Goal: Task Accomplishment & Management: Complete application form

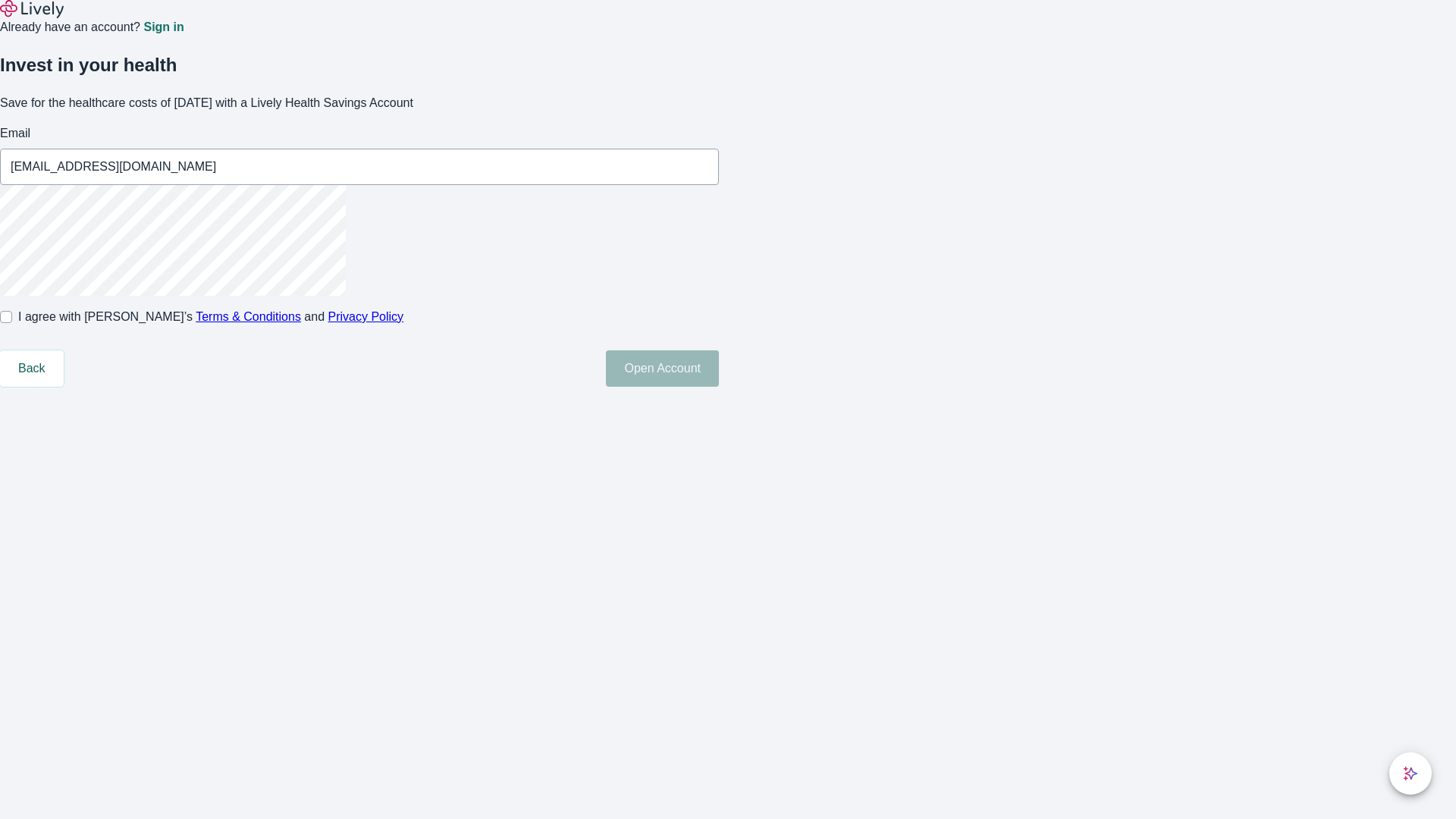
click at [12, 323] on input "I agree with Lively’s Terms & Conditions and Privacy Policy" at bounding box center [6, 317] width 12 height 12
checkbox input "true"
click at [719, 387] on button "Open Account" at bounding box center [662, 369] width 113 height 37
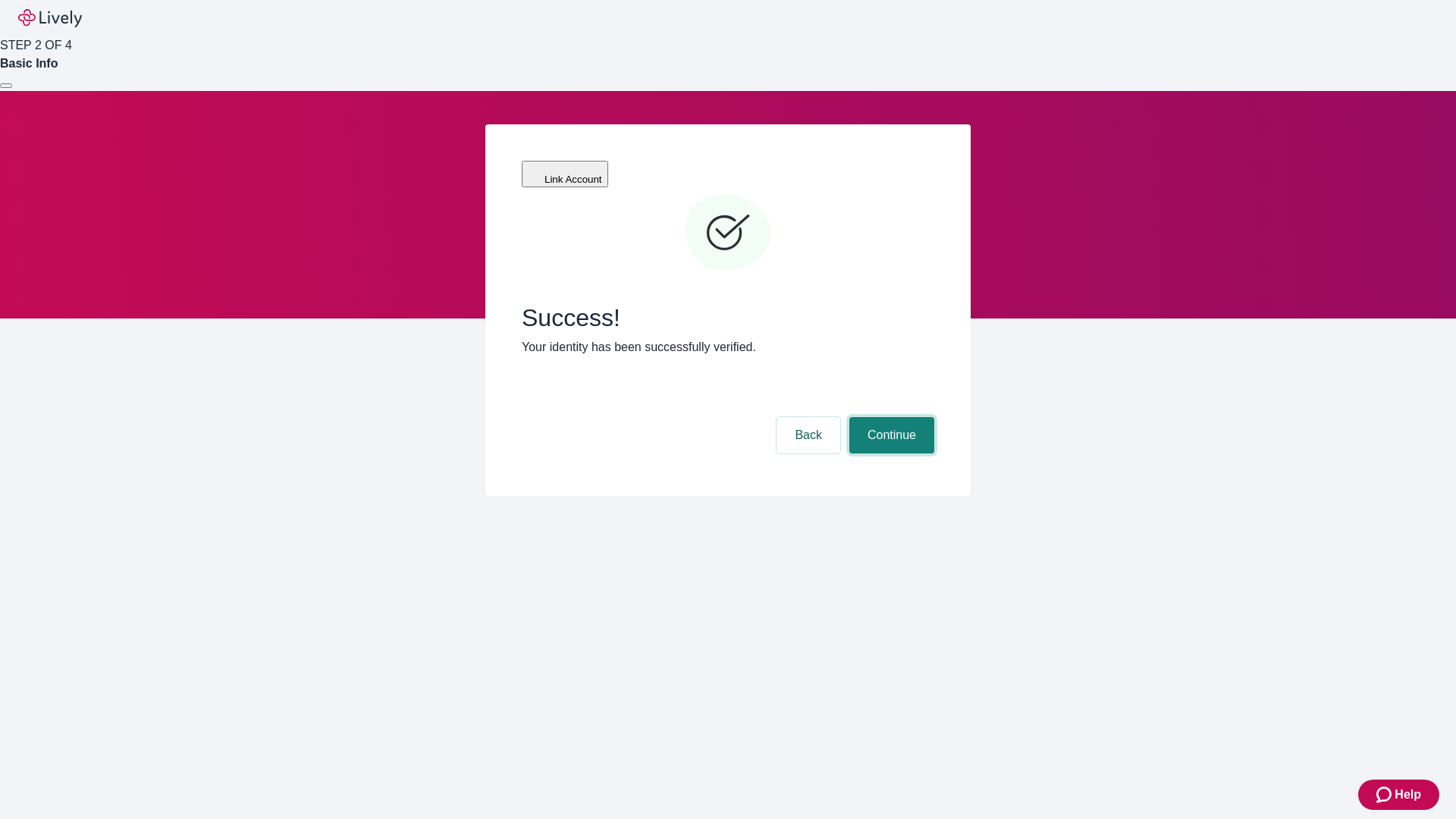
click at [890, 417] on button "Continue" at bounding box center [892, 435] width 85 height 37
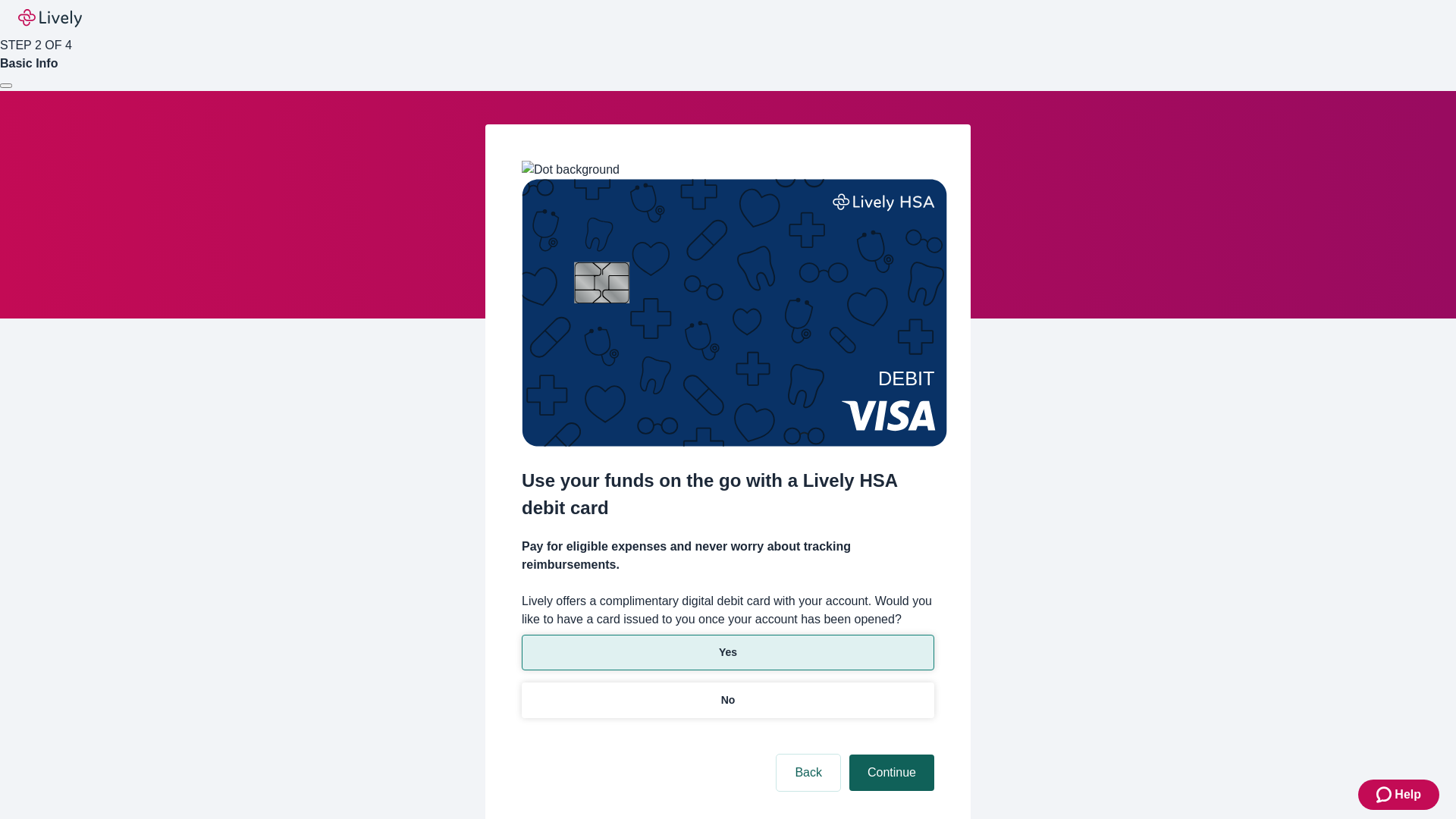
click at [728, 644] on p "Yes" at bounding box center [728, 652] width 18 height 16
click at [890, 755] on button "Continue" at bounding box center [892, 772] width 85 height 37
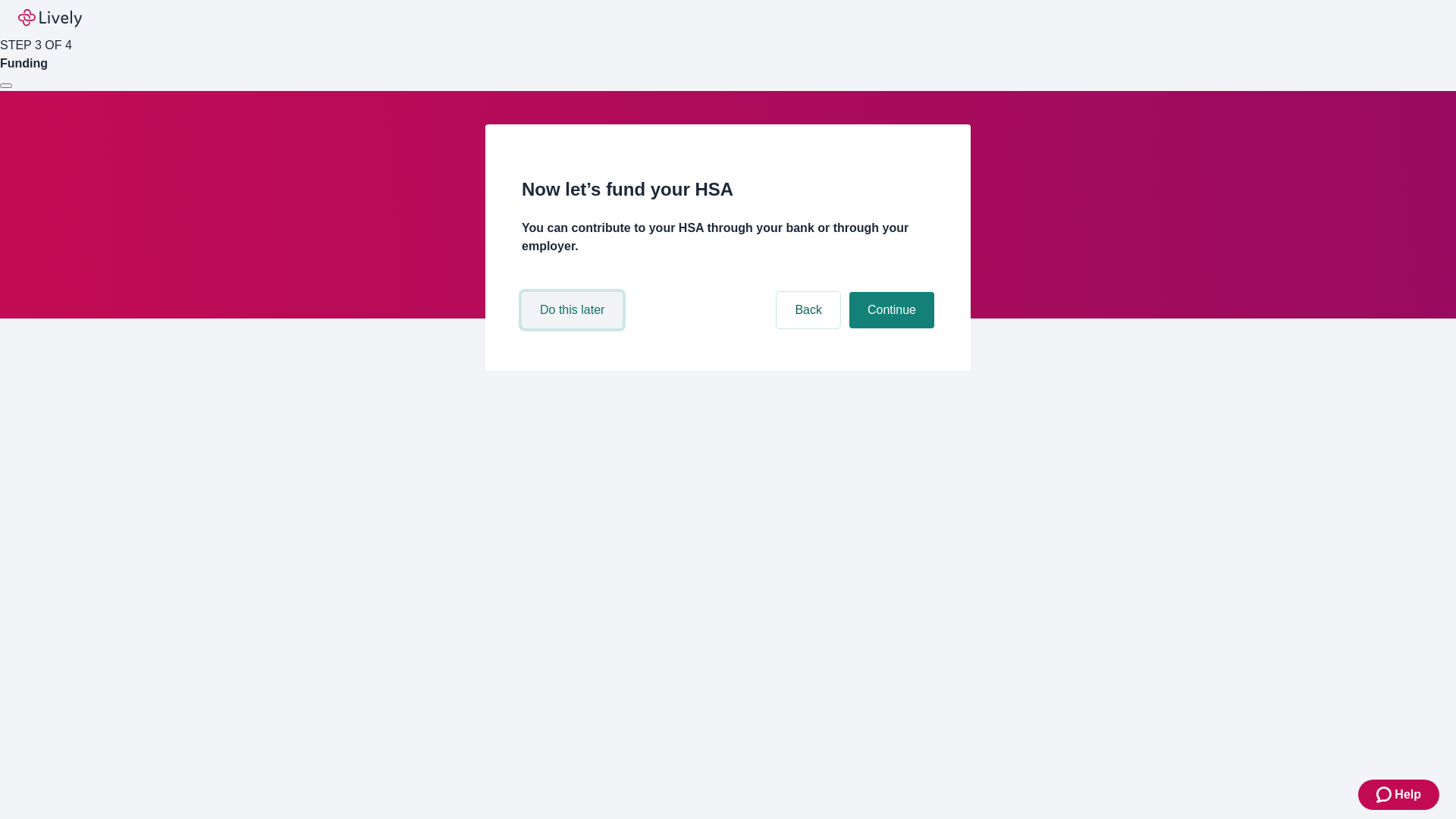
click at [574, 328] on button "Do this later" at bounding box center [572, 310] width 101 height 37
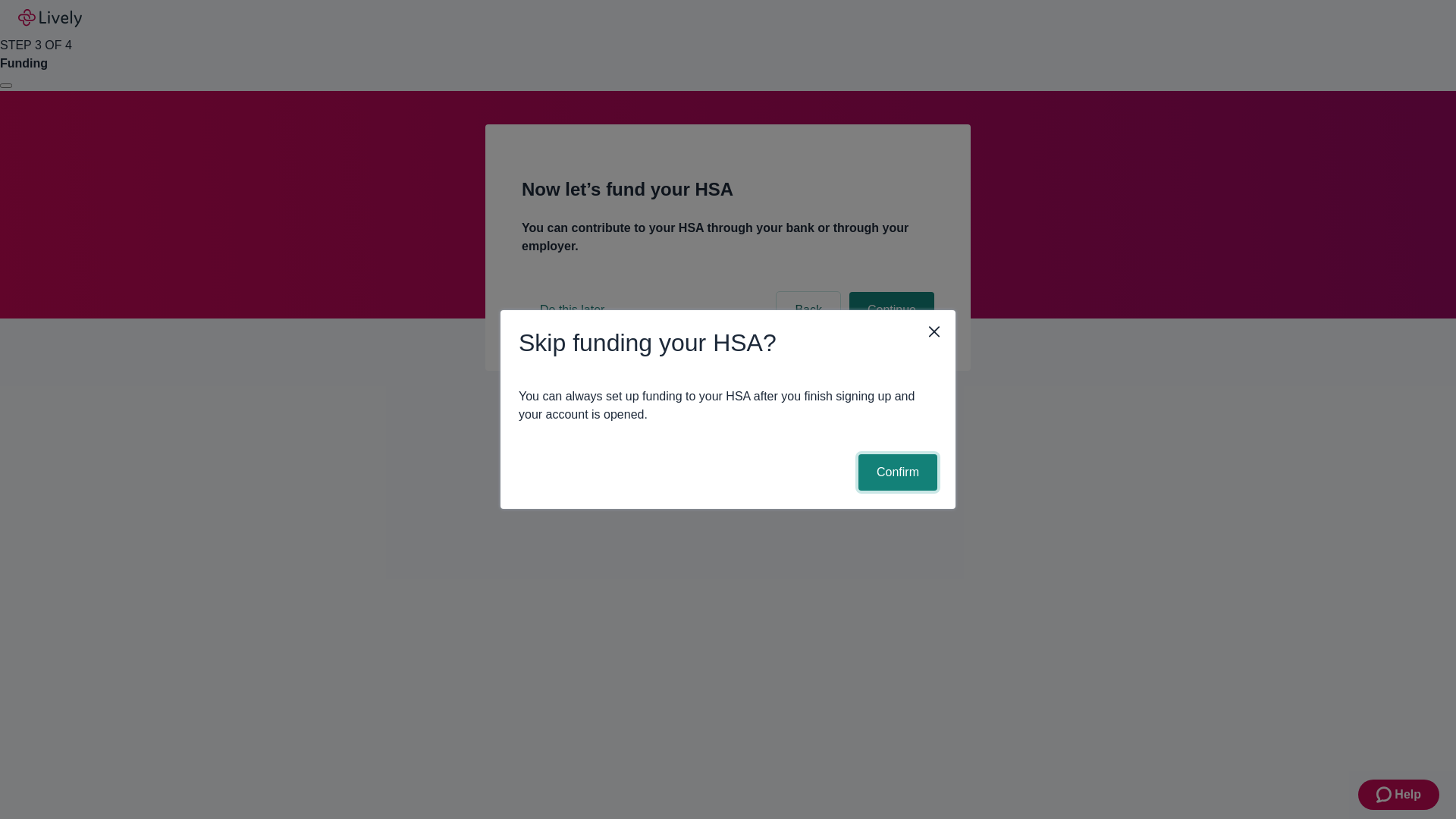
click at [896, 473] on button "Confirm" at bounding box center [898, 472] width 79 height 37
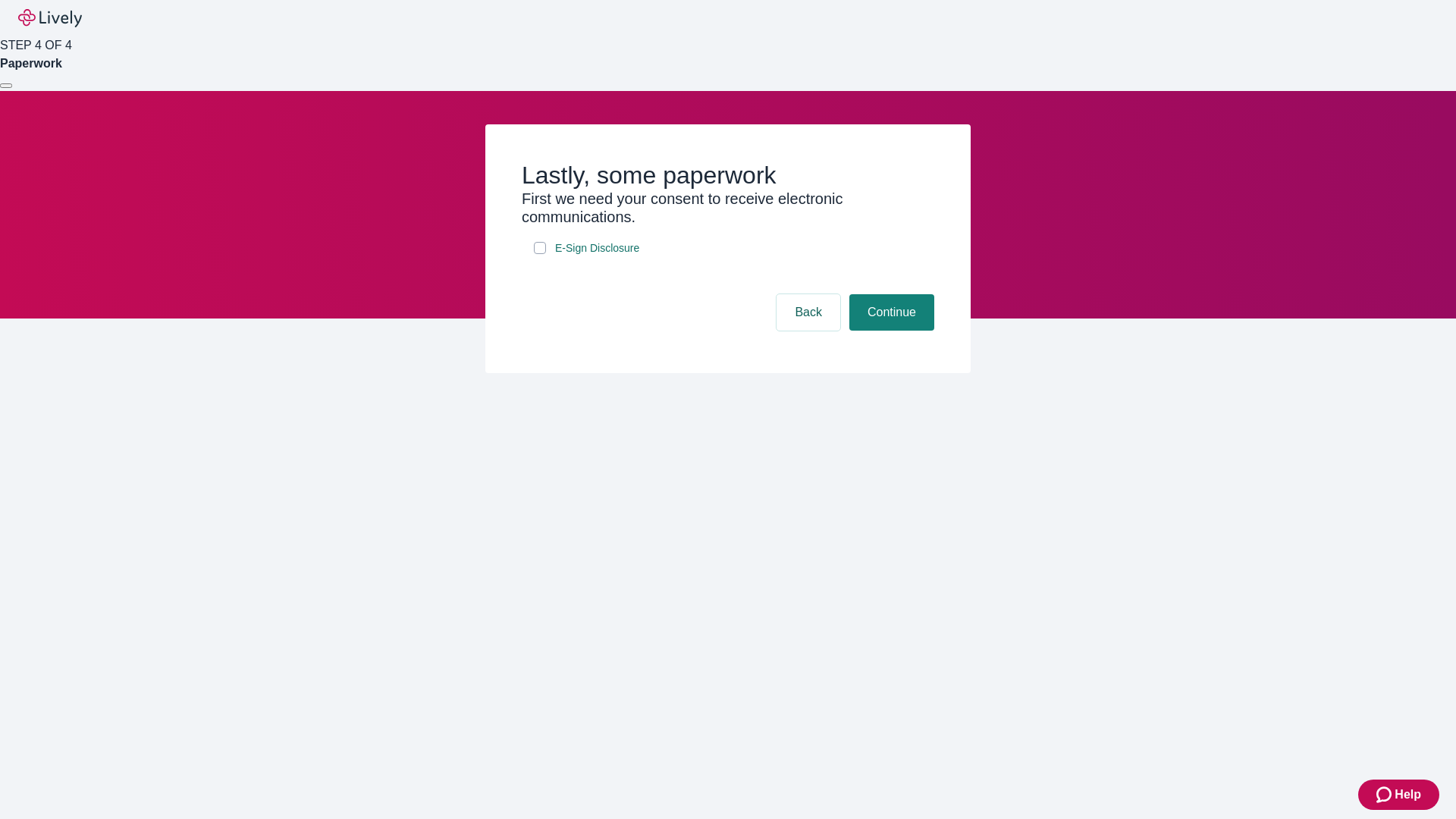
click at [540, 254] on input "E-Sign Disclosure" at bounding box center [540, 248] width 12 height 12
checkbox input "true"
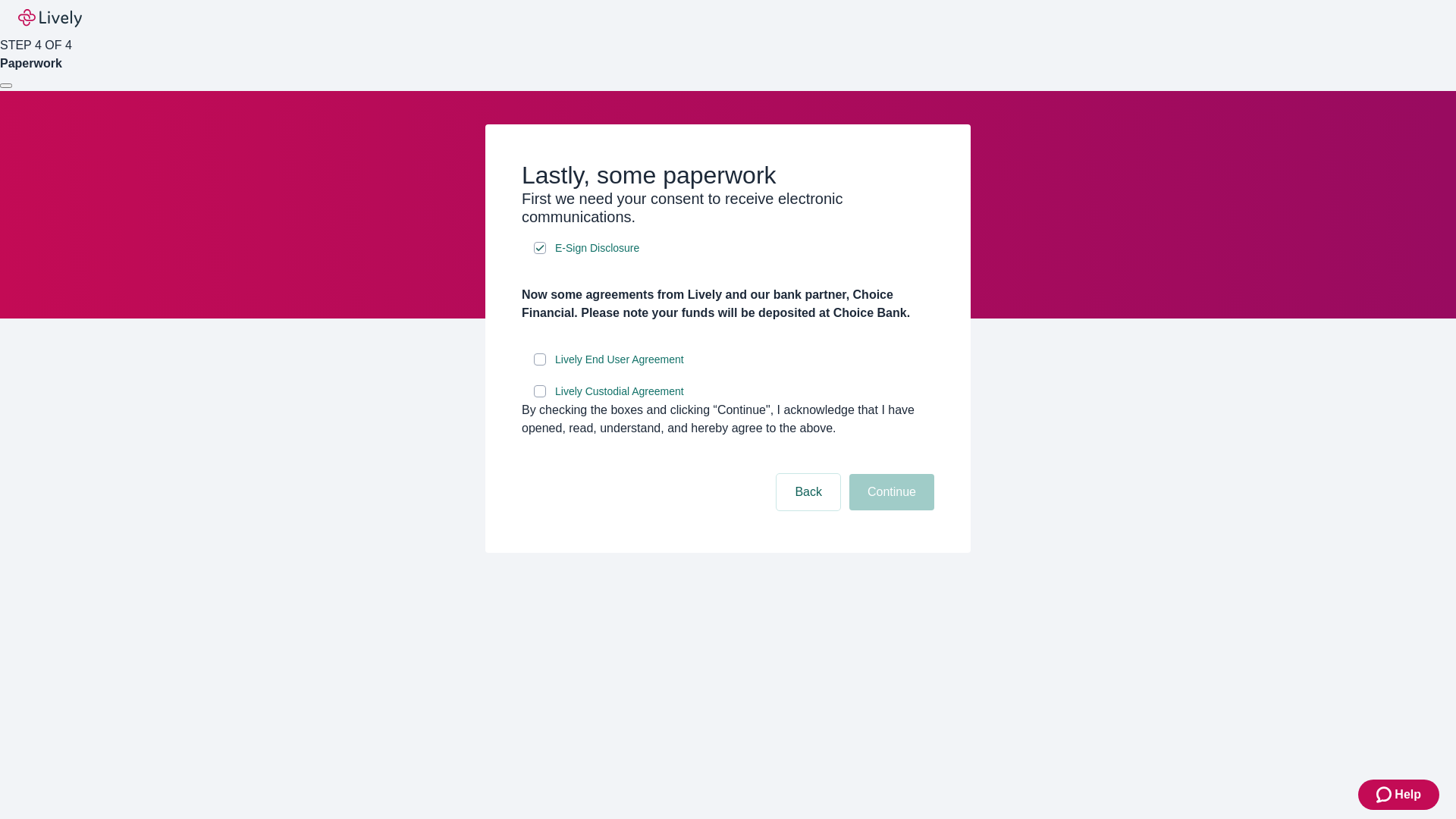
click at [540, 366] on input "Lively End User Agreement" at bounding box center [540, 360] width 12 height 12
checkbox input "true"
click at [540, 398] on input "Lively Custodial Agreement" at bounding box center [540, 392] width 12 height 12
checkbox input "true"
click at [890, 511] on button "Continue" at bounding box center [892, 492] width 85 height 37
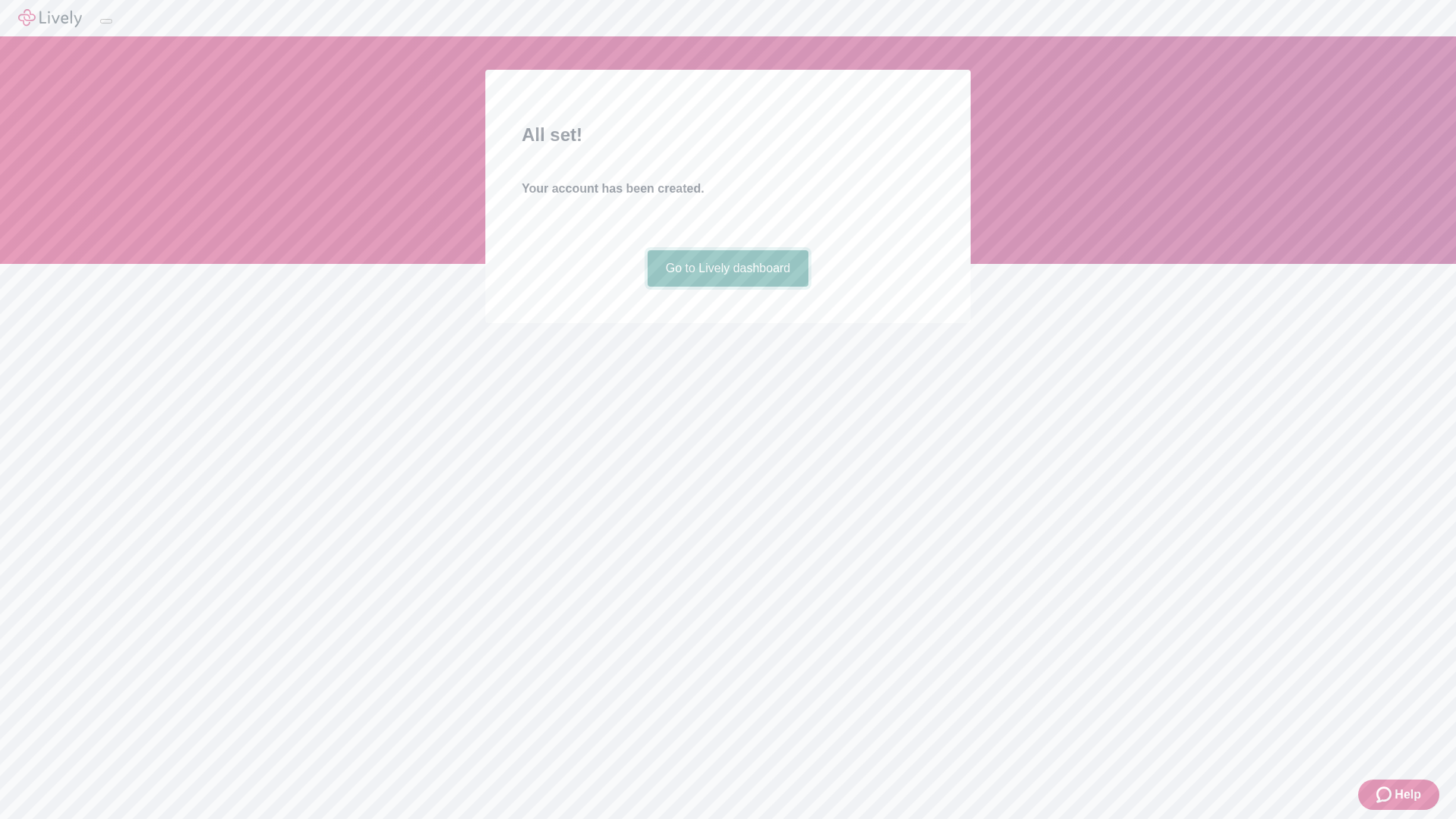
click at [728, 287] on link "Go to Lively dashboard" at bounding box center [728, 269] width 162 height 37
